Goal: Find specific page/section: Find specific page/section

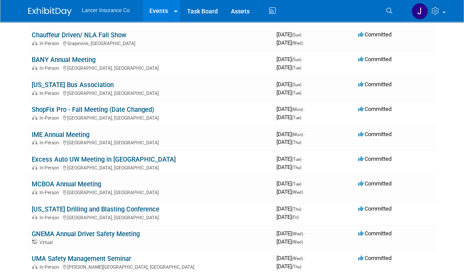
scroll to position [260, 0]
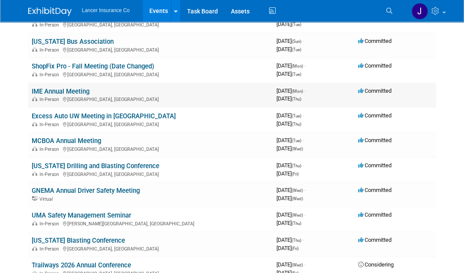
click at [86, 95] on link "IME Annual Meeting" at bounding box center [61, 92] width 58 height 8
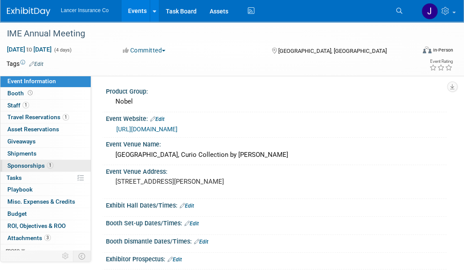
click at [38, 167] on span "Sponsorships 1" at bounding box center [30, 165] width 46 height 7
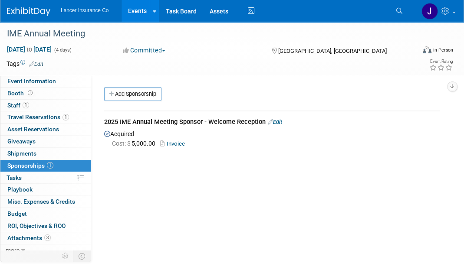
click at [175, 140] on link "Invoice" at bounding box center [174, 143] width 28 height 7
